Goal: Task Accomplishment & Management: Manage account settings

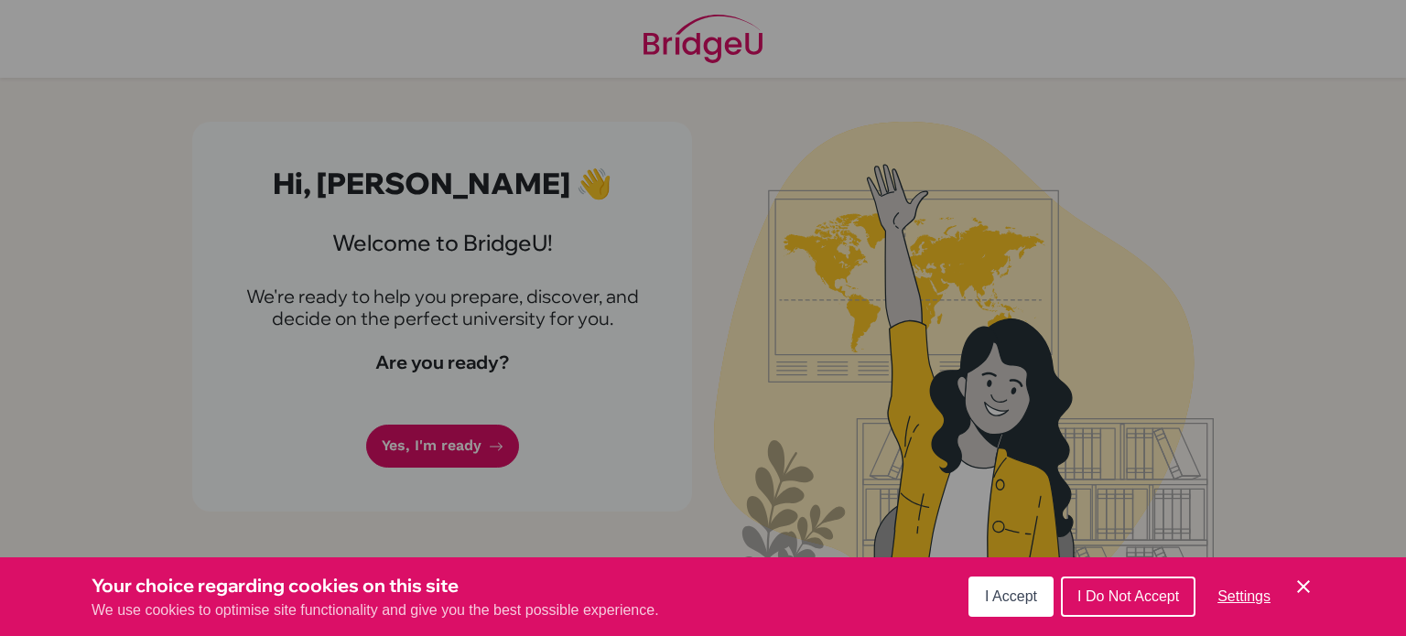
click at [505, 452] on div "Cookie Preferences" at bounding box center [703, 318] width 1406 height 636
click at [1299, 593] on icon "Cookie Control Close Icon" at bounding box center [1304, 587] width 22 height 22
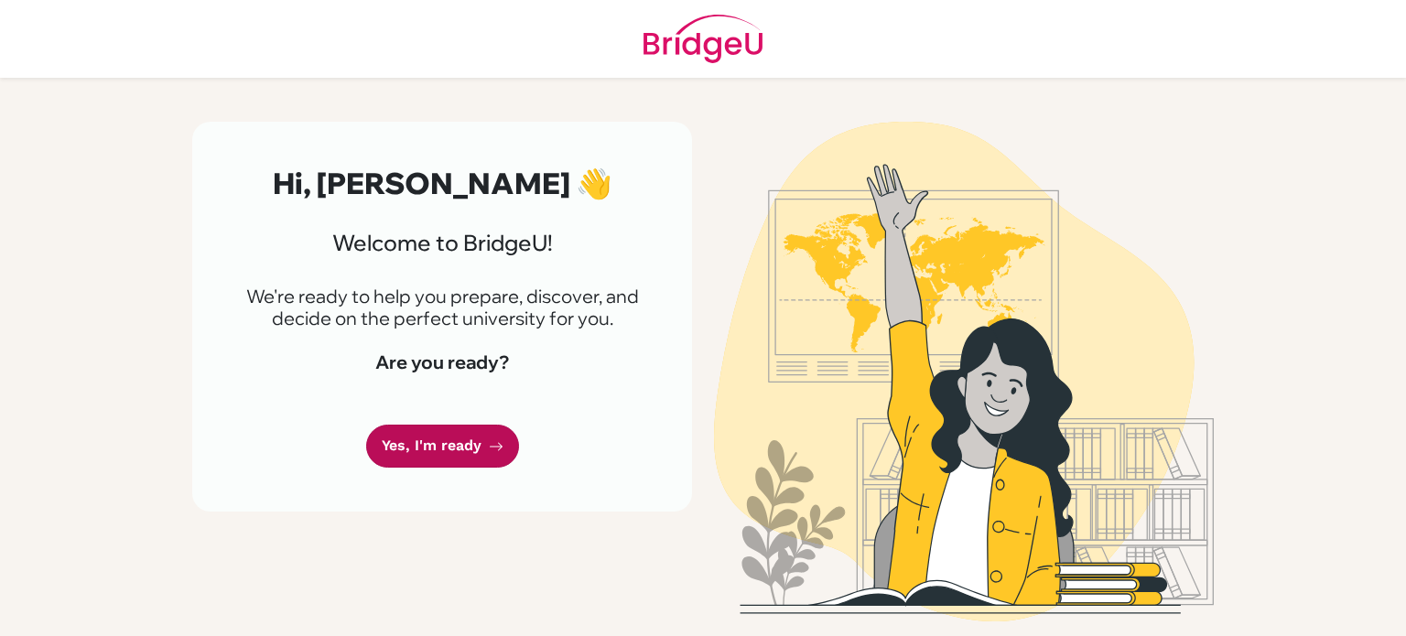
click at [479, 448] on link "Yes, I'm ready" at bounding box center [442, 446] width 153 height 43
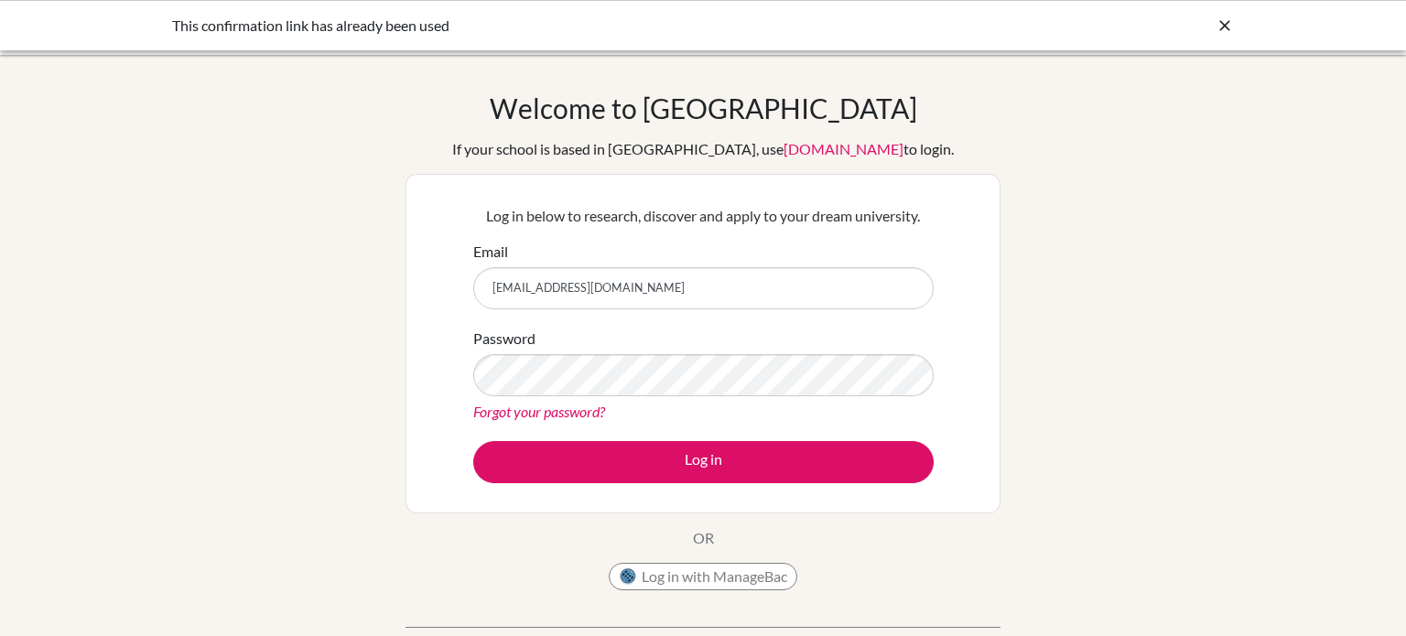
type input "tejaswitha.tharammal@summitschool.ae"
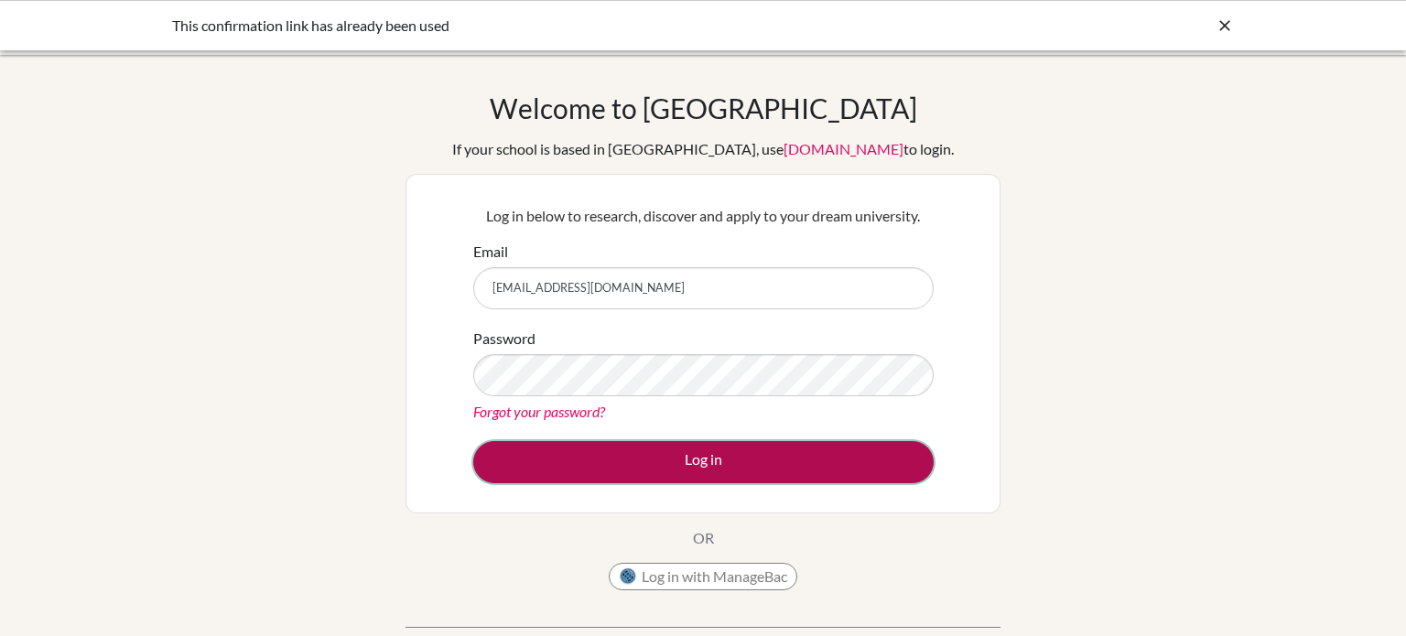
click at [656, 470] on button "Log in" at bounding box center [703, 462] width 461 height 42
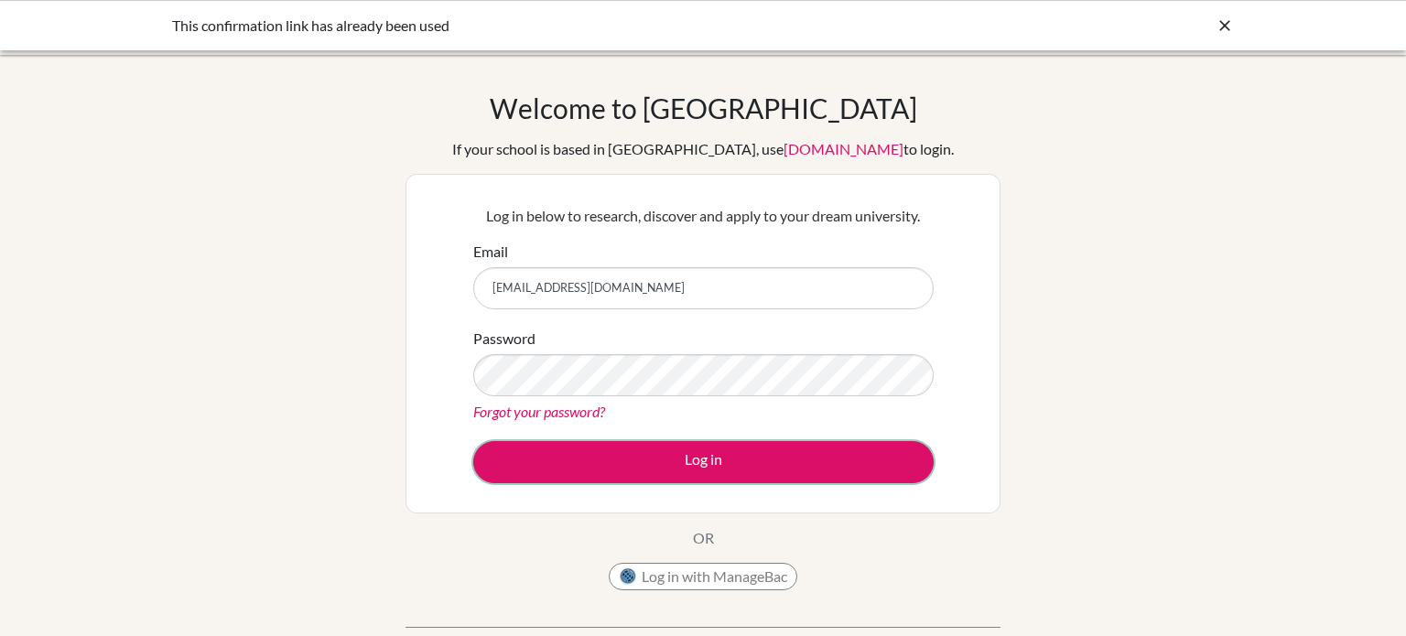
scroll to position [339, 0]
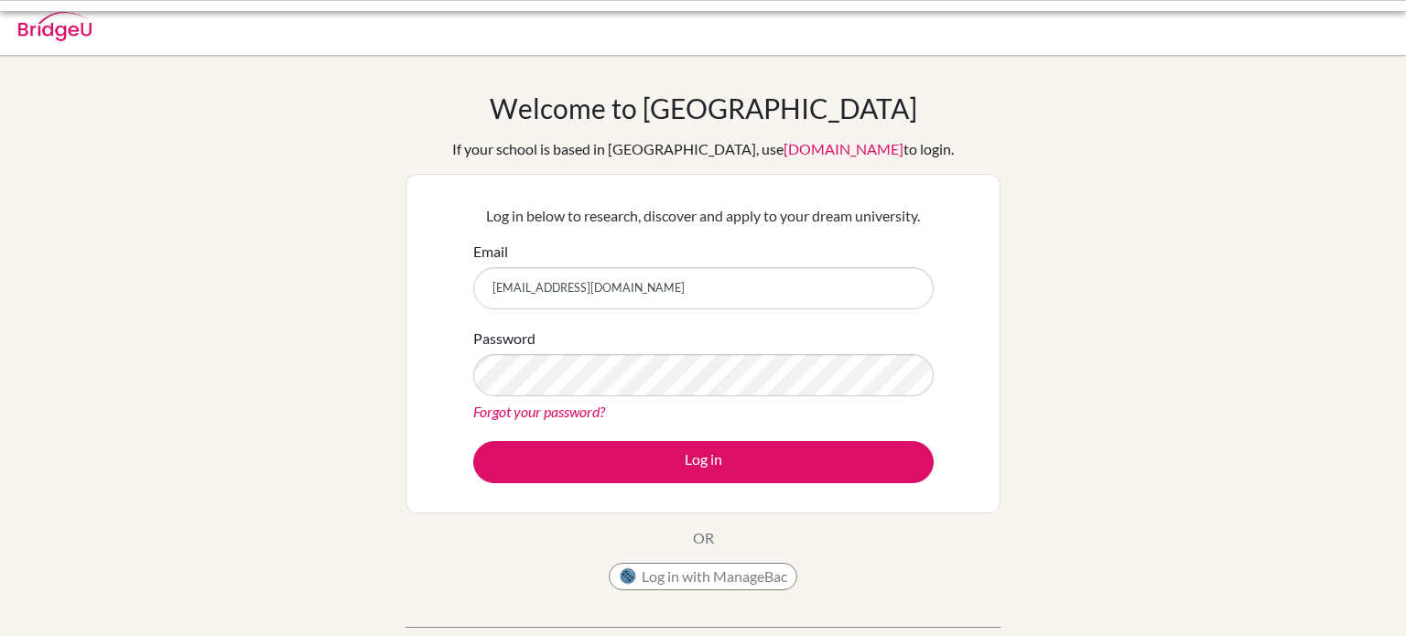
scroll to position [2, 0]
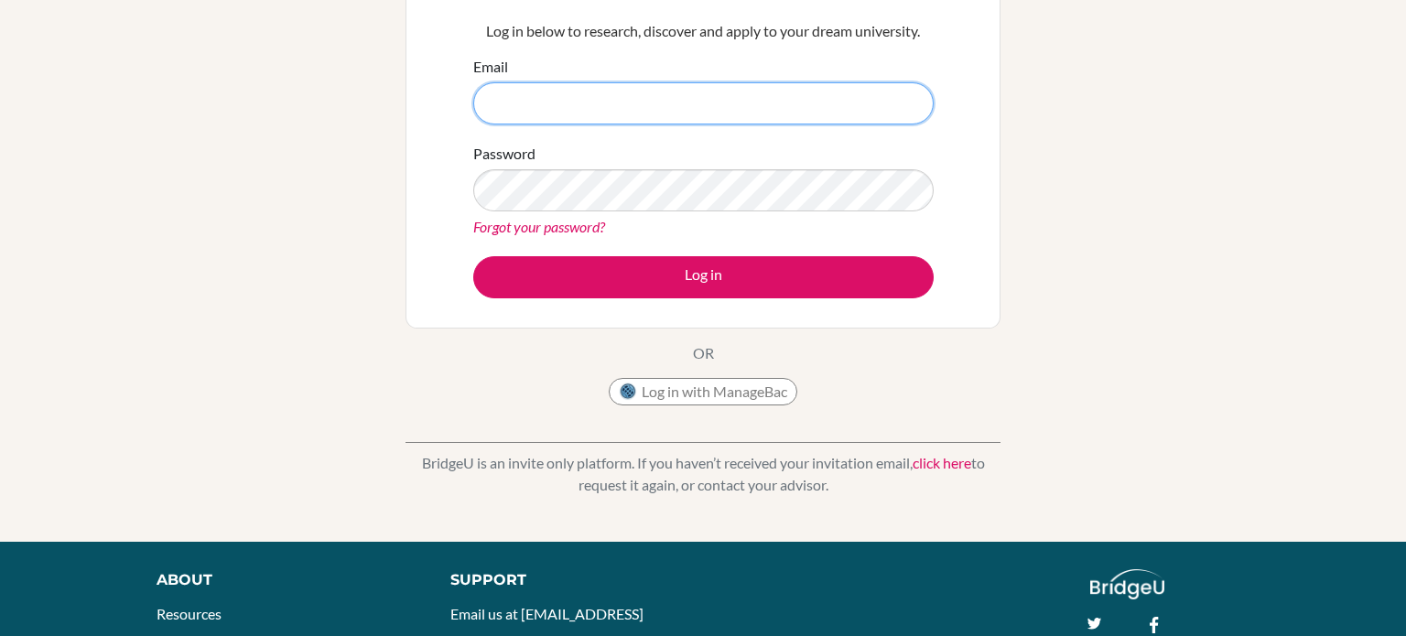
scroll to position [183, 0]
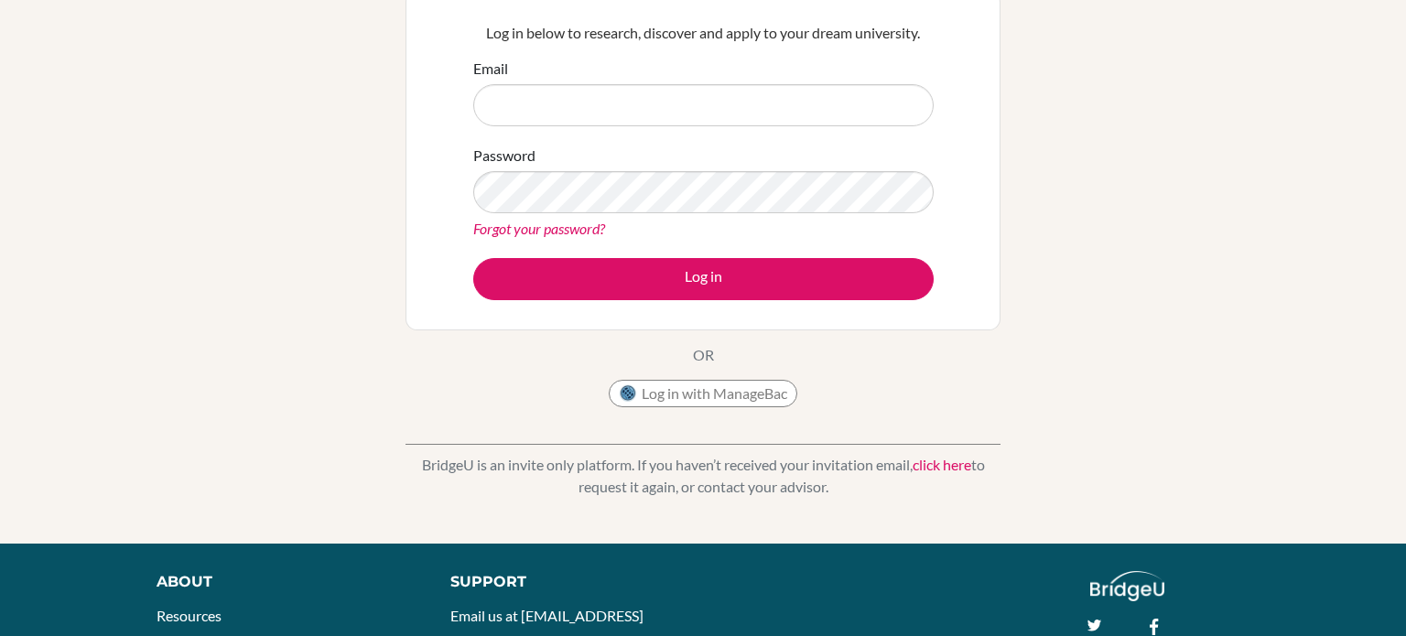
click at [588, 223] on link "Forgot your password?" at bounding box center [539, 228] width 132 height 17
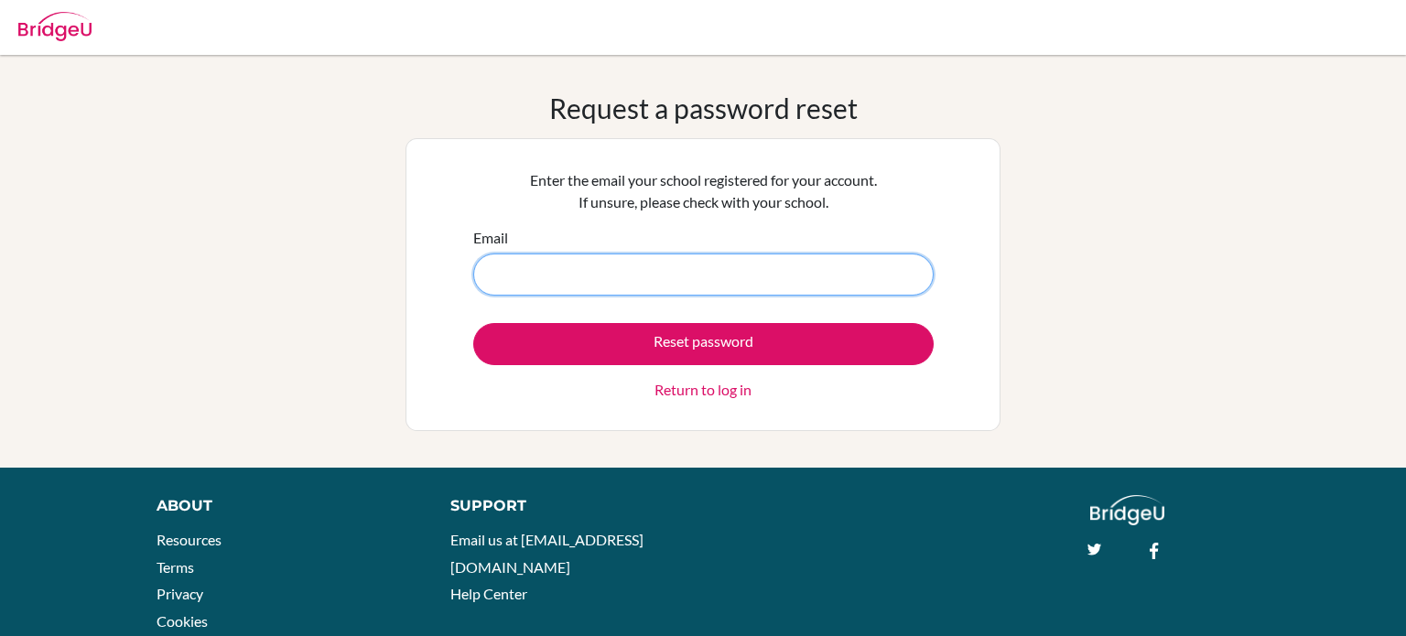
click at [680, 290] on input "Email" at bounding box center [703, 275] width 461 height 42
type input "[EMAIL_ADDRESS][DOMAIN_NAME]"
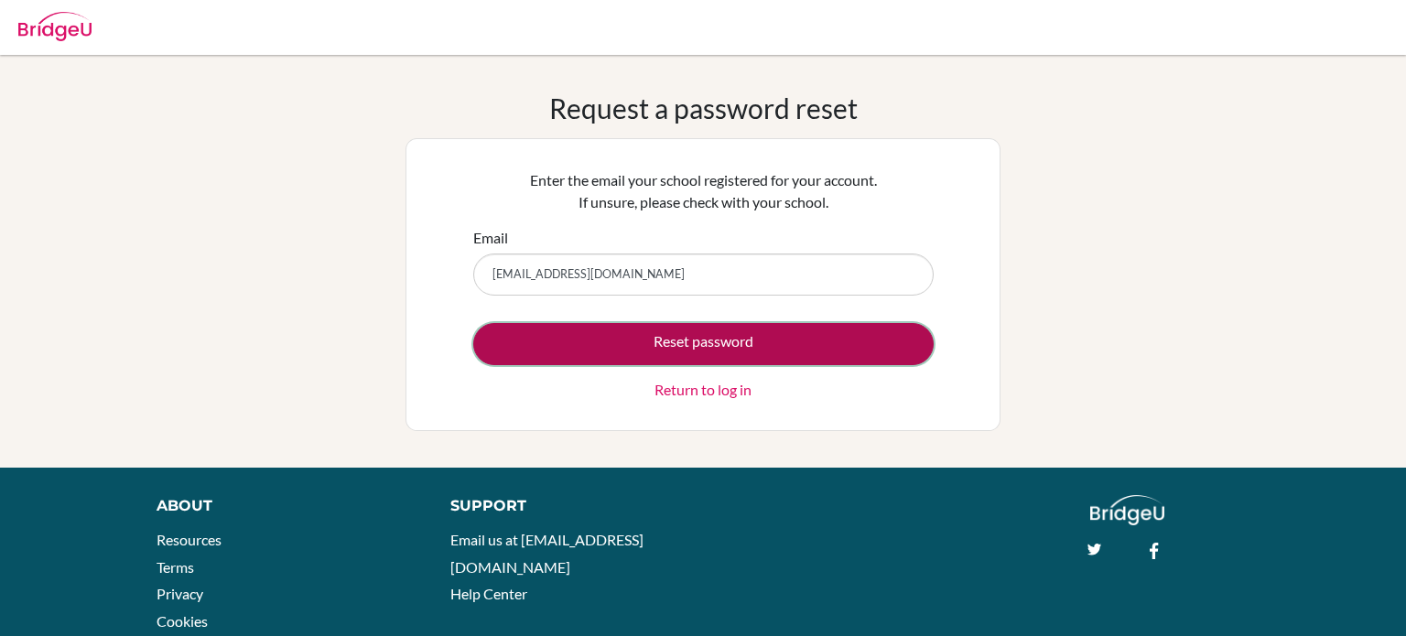
click at [674, 356] on button "Reset password" at bounding box center [703, 344] width 461 height 42
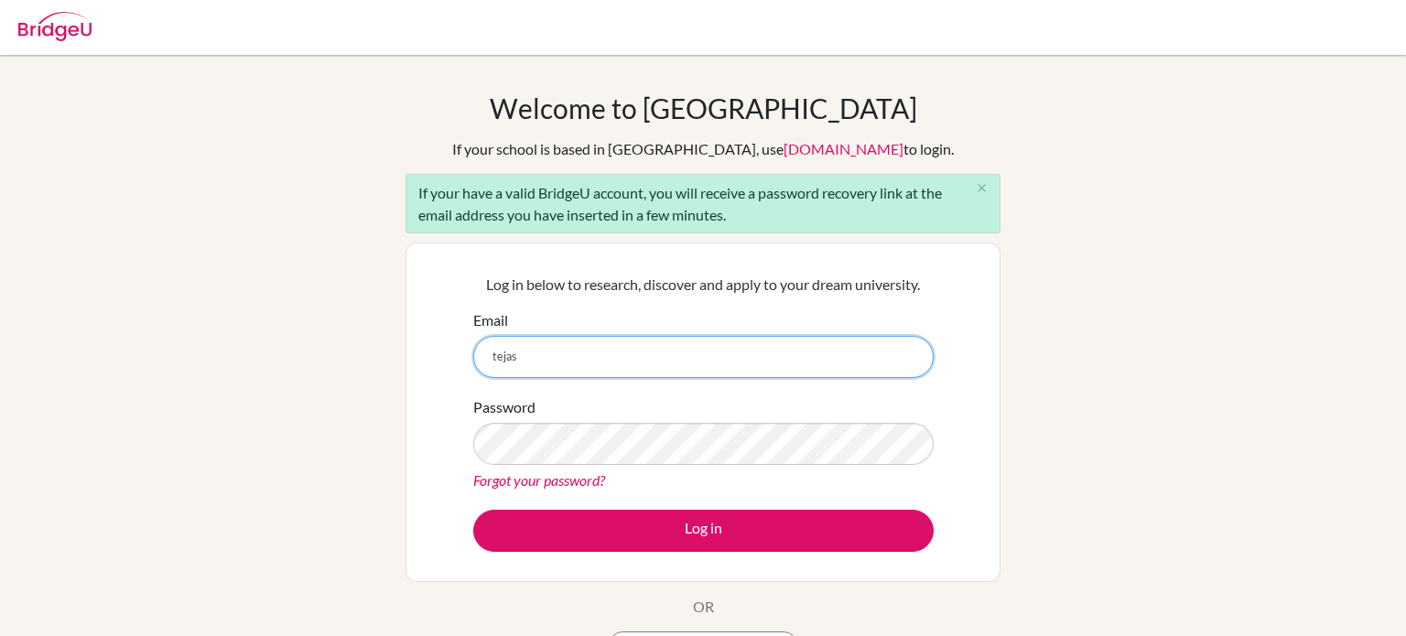
type input "tejaswitha.tharammal@summitschool.ae"
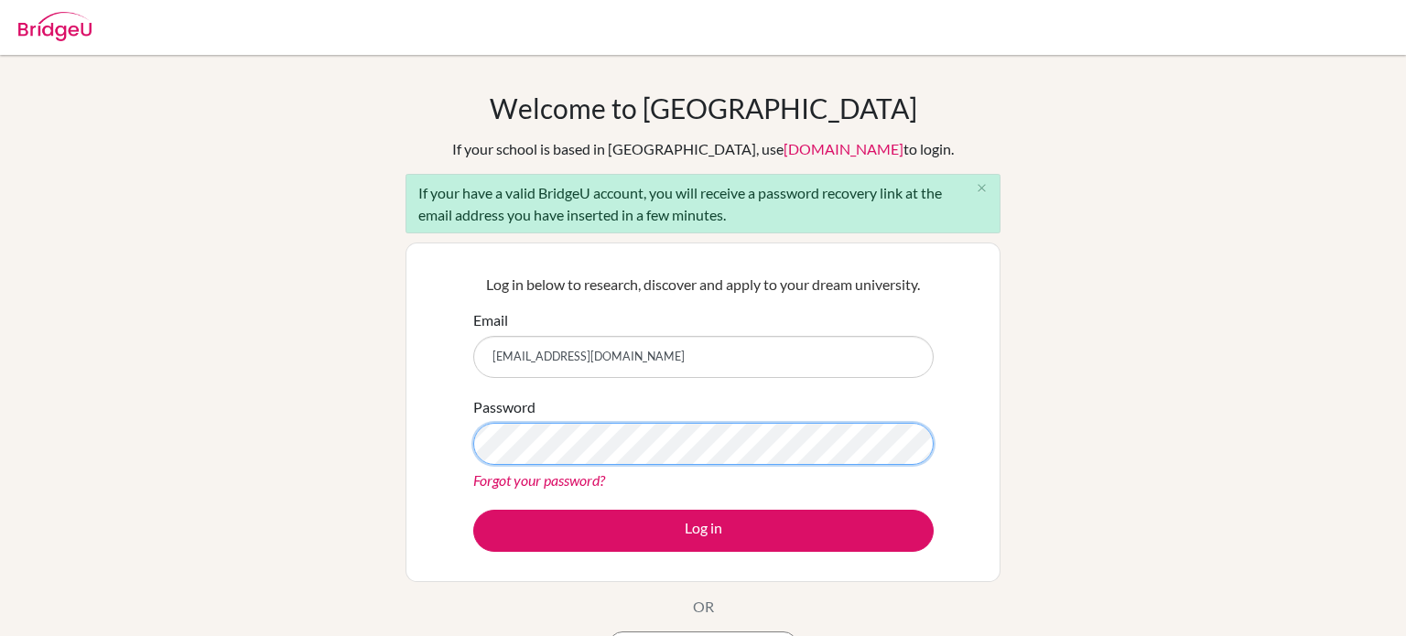
click at [473, 510] on button "Log in" at bounding box center [703, 531] width 461 height 42
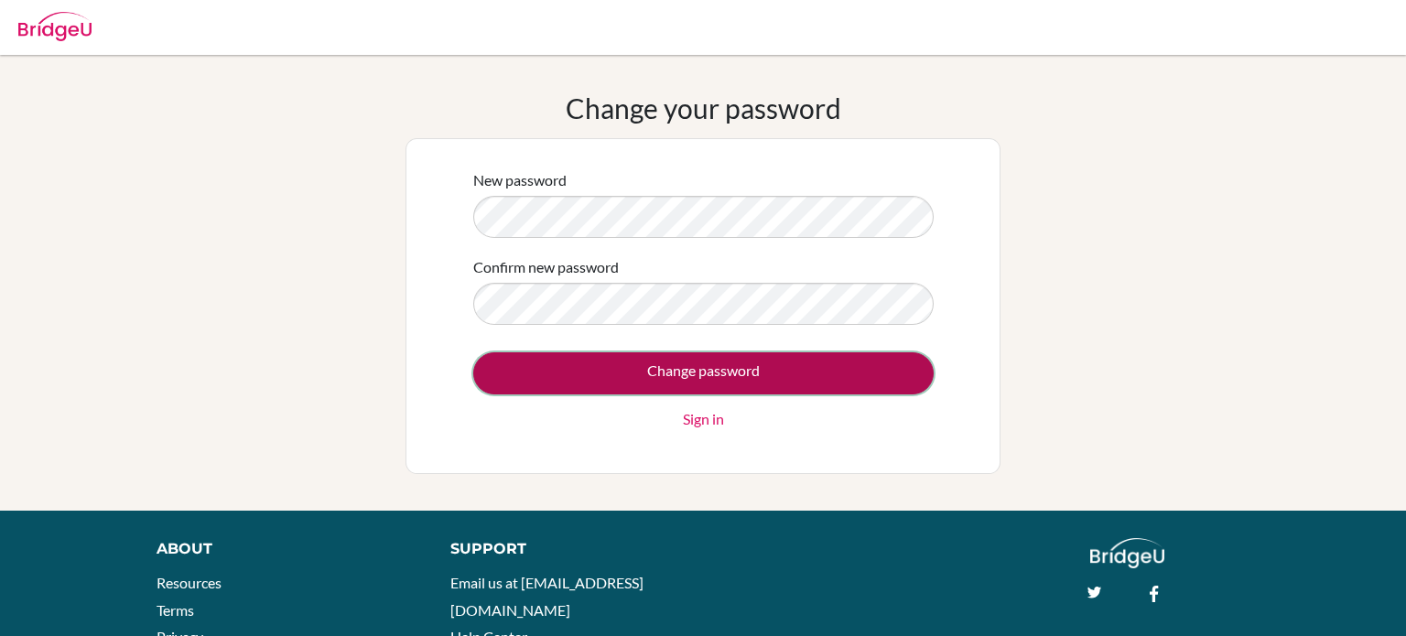
click at [669, 374] on input "Change password" at bounding box center [703, 374] width 461 height 42
